Goal: Task Accomplishment & Management: Manage account settings

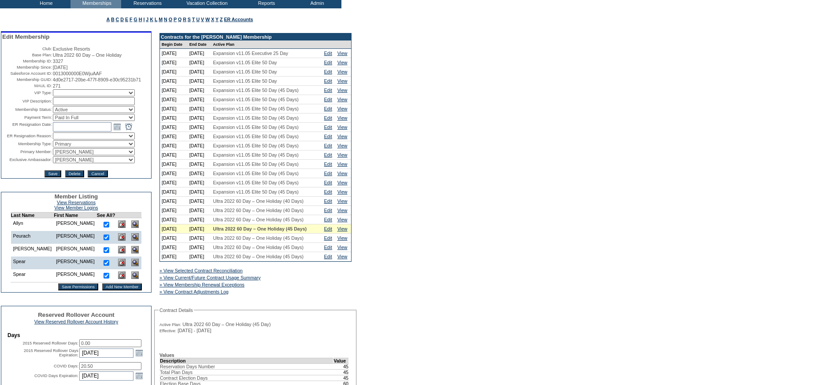
scroll to position [190, 0]
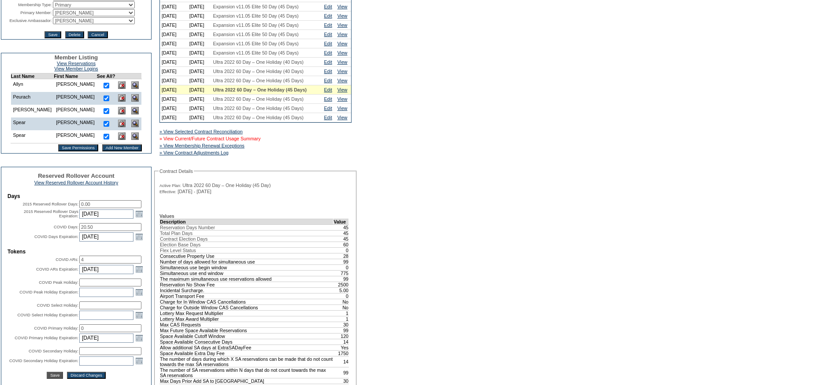
click at [255, 141] on link "» View Current/Future Contract Usage Summary" at bounding box center [209, 138] width 101 height 5
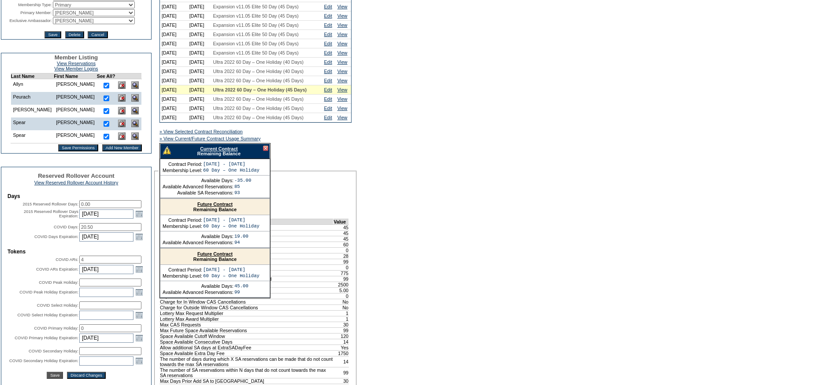
click at [215, 151] on link "Current Contract" at bounding box center [218, 148] width 37 height 5
click at [265, 151] on div at bounding box center [265, 148] width 5 height 5
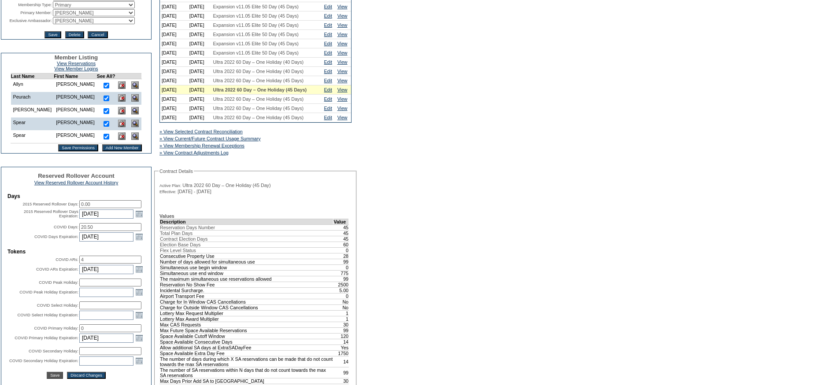
click at [331, 95] on td "Edit" at bounding box center [328, 89] width 13 height 9
click at [331, 92] on link "Edit" at bounding box center [328, 89] width 8 height 5
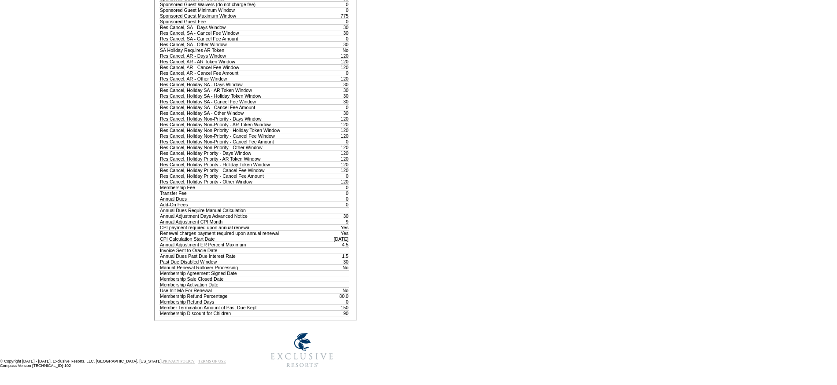
scroll to position [902, 0]
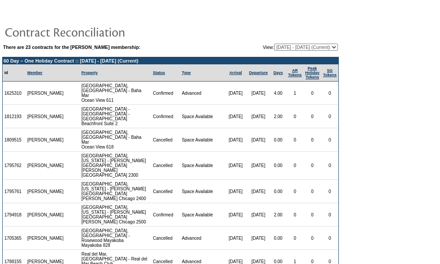
click at [283, 46] on select "[DATE] - [DATE] [DATE] - [DATE] [DATE] - [DATE] [DATE] - [DATE] [DATE] - [DATE]…" at bounding box center [306, 47] width 64 height 7
select select "116333"
click at [274, 44] on select "[DATE] - [DATE] [DATE] - [DATE] [DATE] - [DATE] [DATE] - [DATE] [DATE] - [DATE]…" at bounding box center [306, 47] width 64 height 7
